Goal: Navigation & Orientation: Find specific page/section

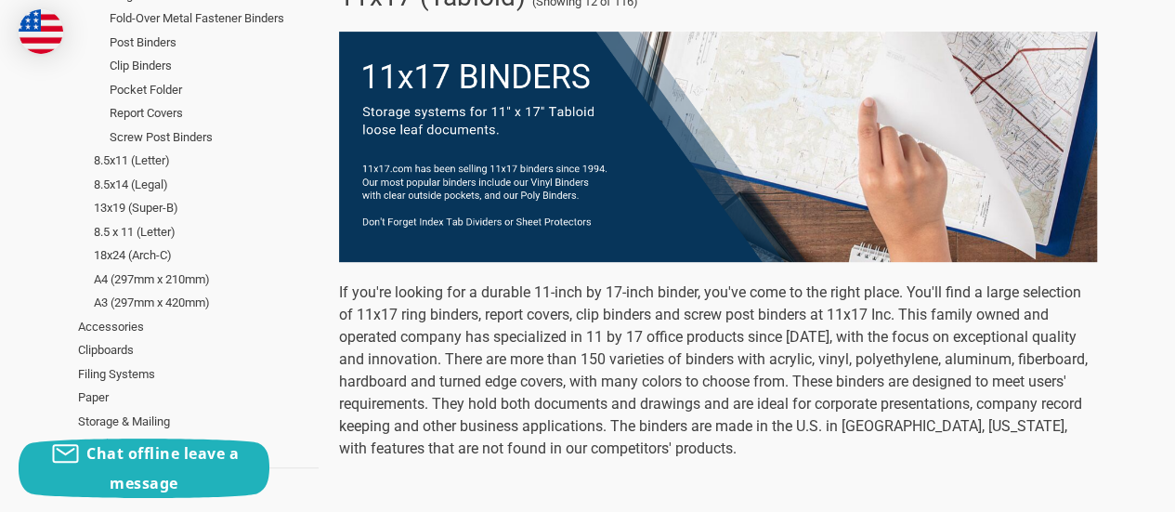
scroll to position [308, 0]
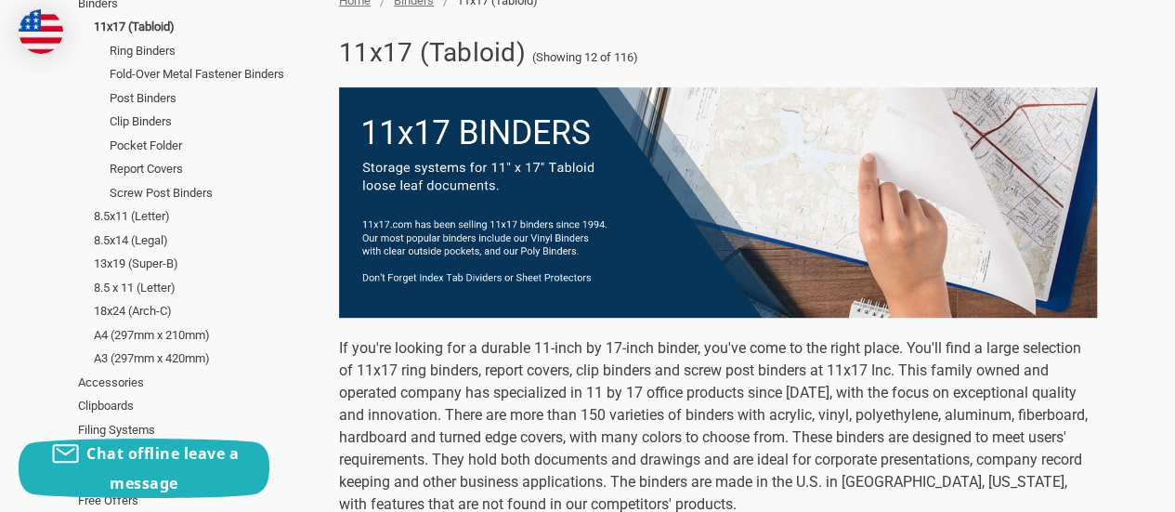
click at [140, 54] on link "Ring Binders" at bounding box center [214, 51] width 209 height 24
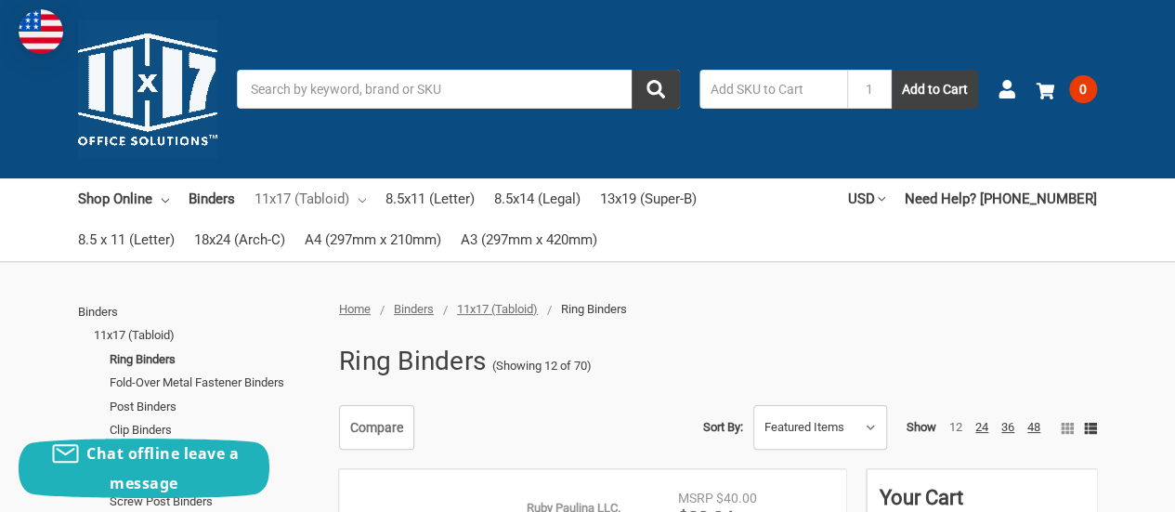
click at [312, 196] on link "11x17 (Tabloid)" at bounding box center [309, 198] width 111 height 41
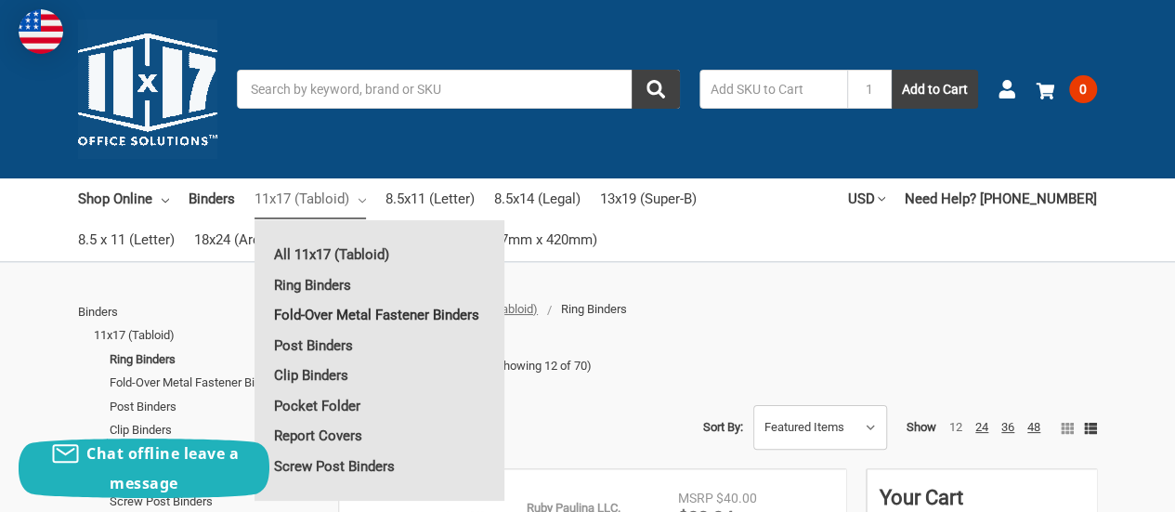
click at [329, 315] on link "Fold-Over Metal Fastener Binders" at bounding box center [379, 315] width 250 height 30
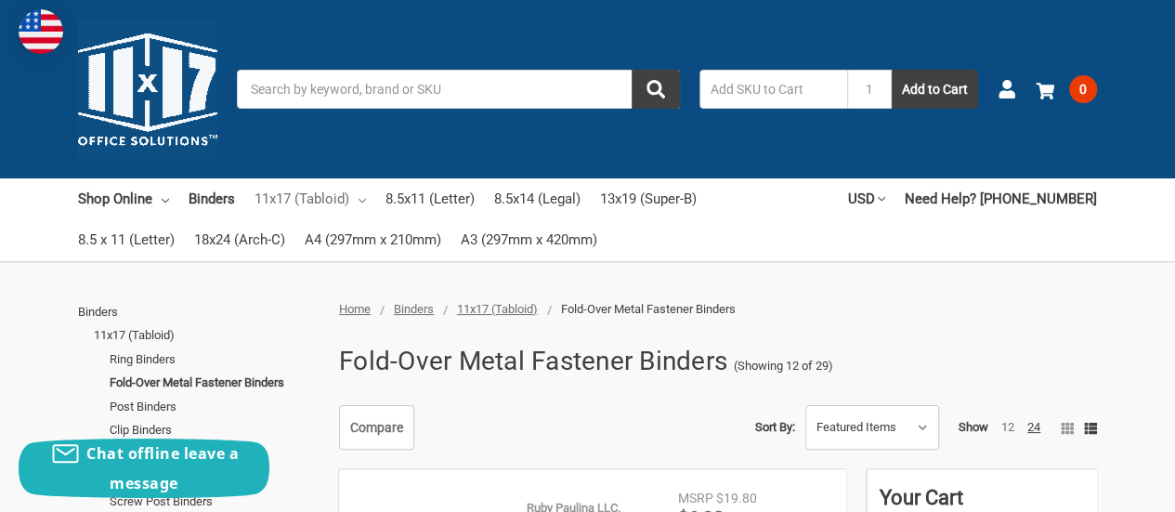
click at [313, 201] on link "11x17 (Tabloid)" at bounding box center [309, 198] width 111 height 41
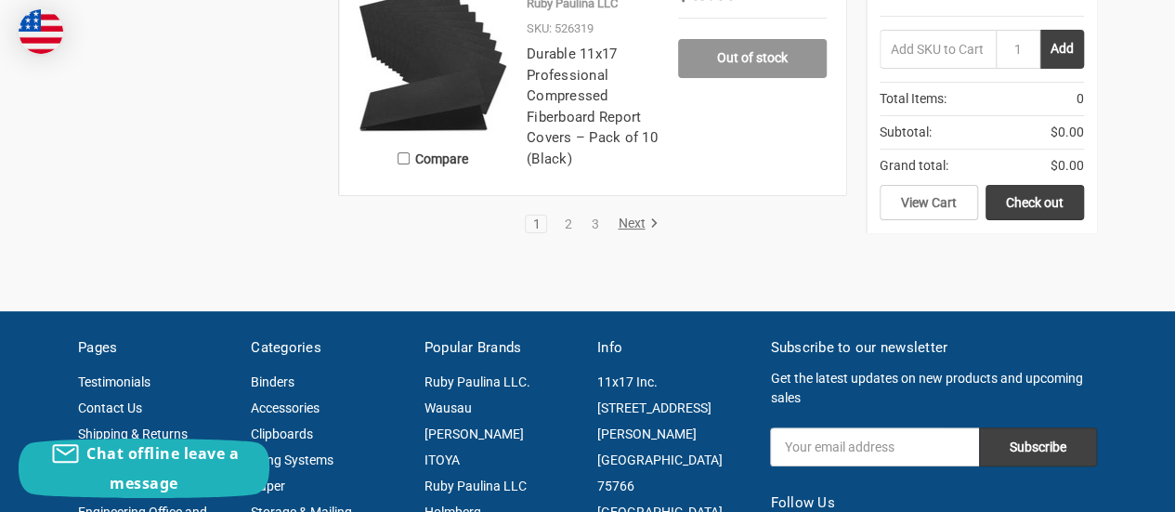
scroll to position [3559, 0]
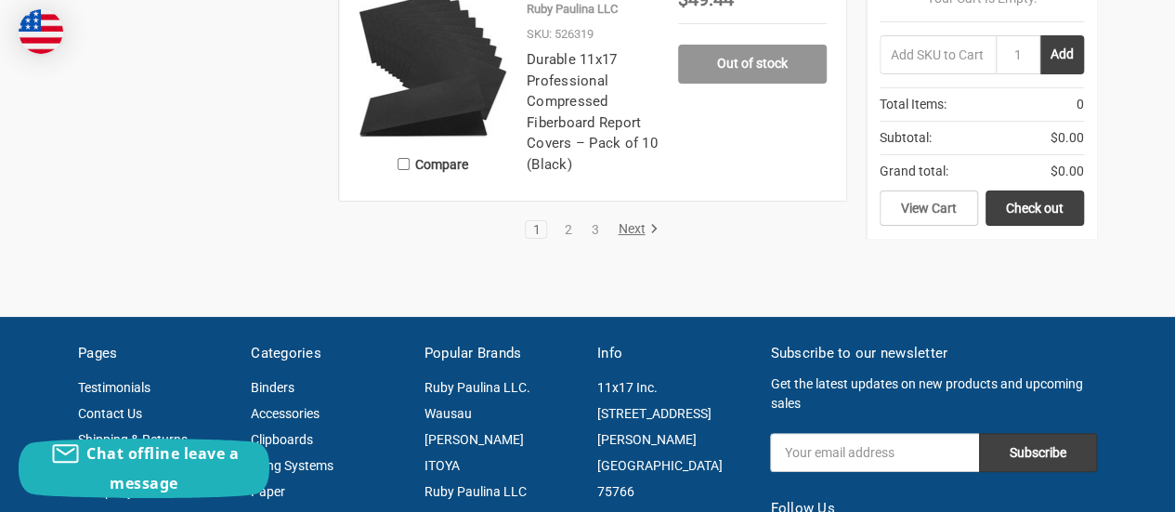
click at [629, 221] on link "Next" at bounding box center [634, 229] width 47 height 17
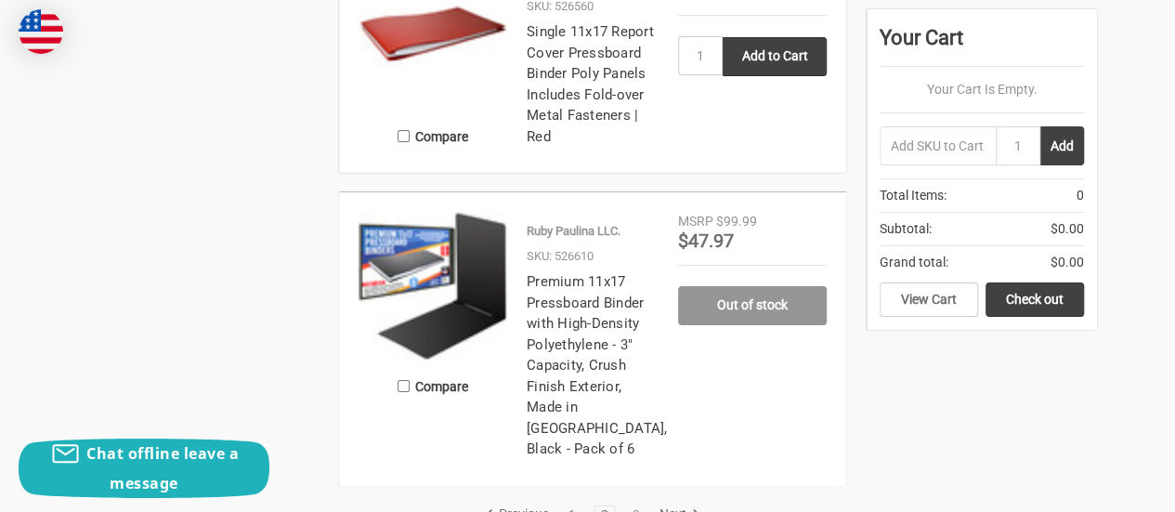
scroll to position [3278, 0]
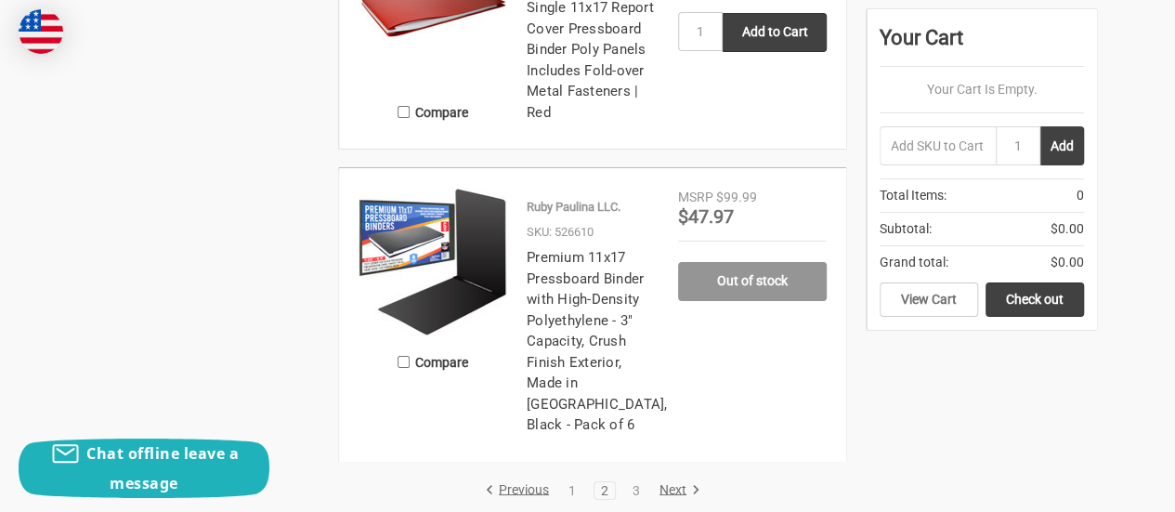
click at [665, 482] on link "Next" at bounding box center [676, 490] width 47 height 17
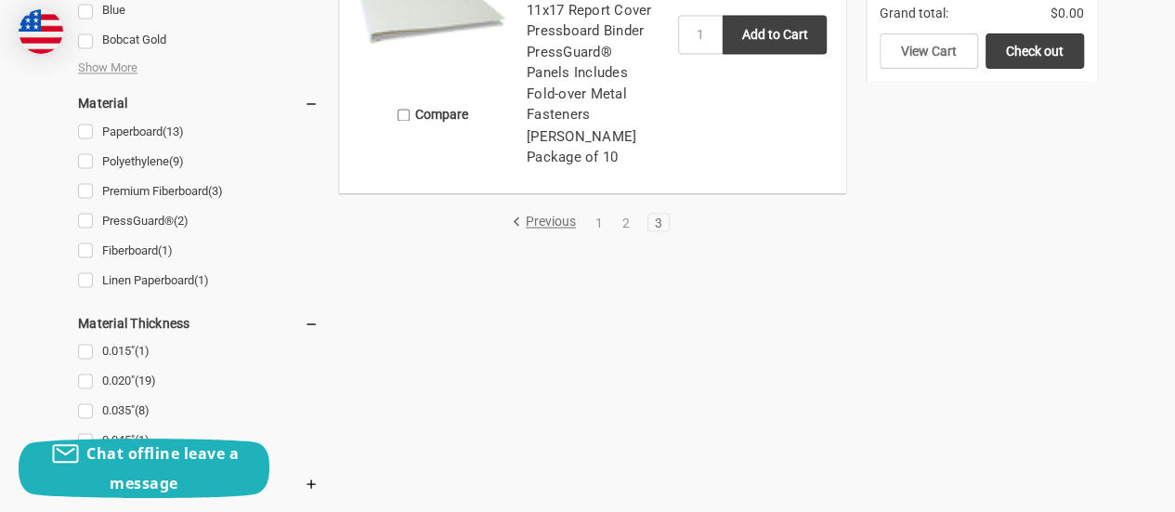
scroll to position [1759, 0]
